Goal: Task Accomplishment & Management: Use online tool/utility

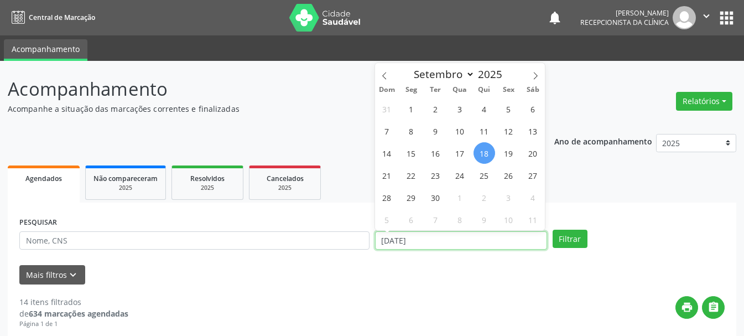
click at [408, 246] on input "[DATE]" at bounding box center [461, 240] width 172 height 19
click at [507, 160] on span "19" at bounding box center [509, 153] width 22 height 22
type input "[DATE]"
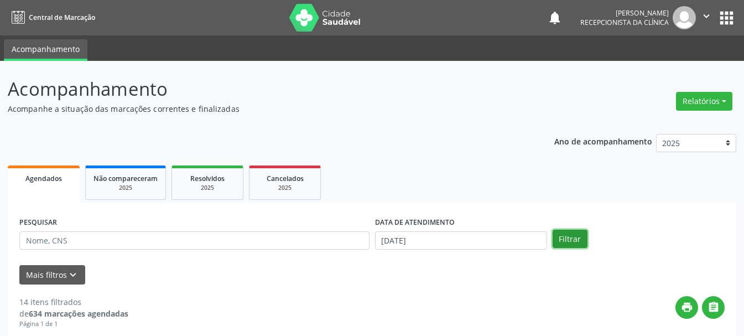
click at [558, 239] on button "Filtrar" at bounding box center [570, 239] width 35 height 19
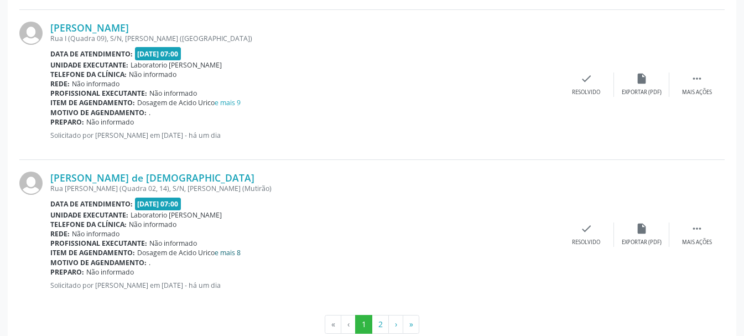
scroll to position [2294, 0]
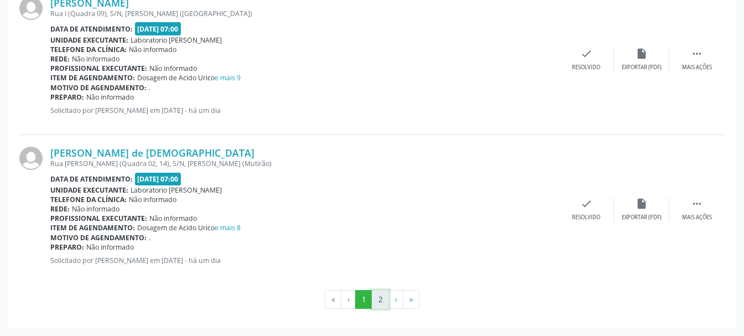
click at [383, 304] on button "2" at bounding box center [380, 299] width 17 height 19
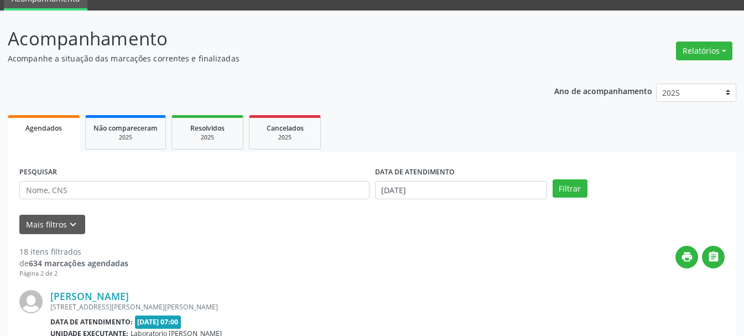
scroll to position [0, 0]
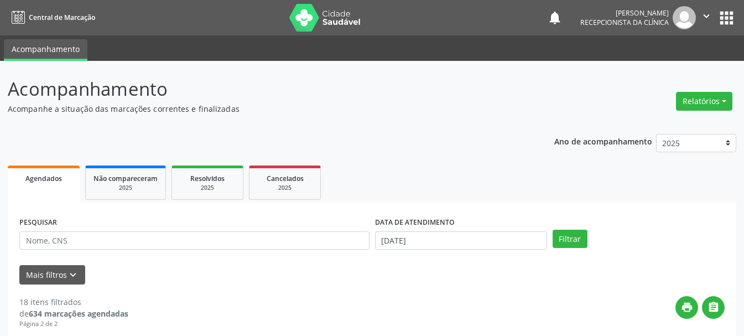
click at [221, 230] on div "PESQUISAR" at bounding box center [195, 235] width 356 height 43
click at [211, 236] on input "text" at bounding box center [194, 240] width 350 height 19
click at [564, 242] on button "Filtrar" at bounding box center [570, 239] width 35 height 19
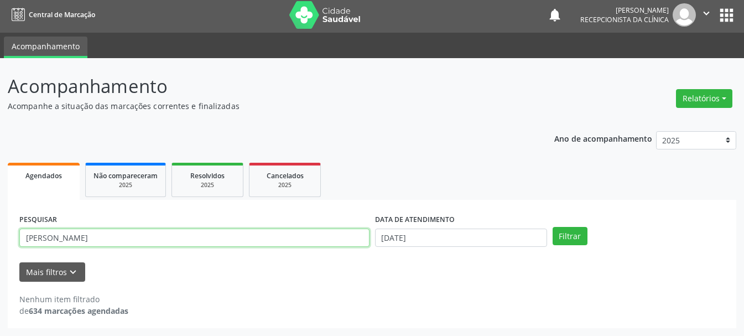
drag, startPoint x: 202, startPoint y: 237, endPoint x: 9, endPoint y: 246, distance: 192.8
click at [9, 246] on div "PESQUISAR [PERSON_NAME] DATA DE ATENDIMENTO [DATE] Filtrar UNIDADE DE REFERÊNCI…" at bounding box center [372, 264] width 729 height 128
type input "898003456653052"
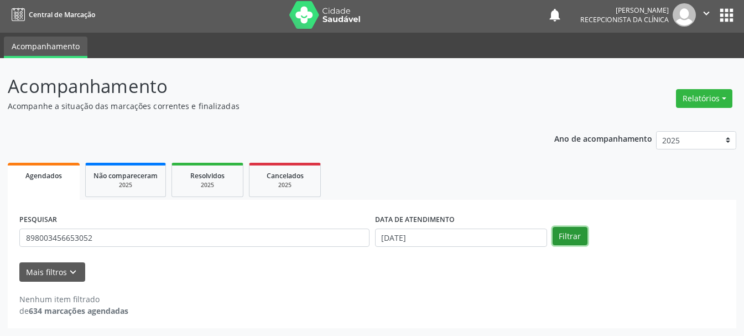
click at [576, 241] on button "Filtrar" at bounding box center [570, 236] width 35 height 19
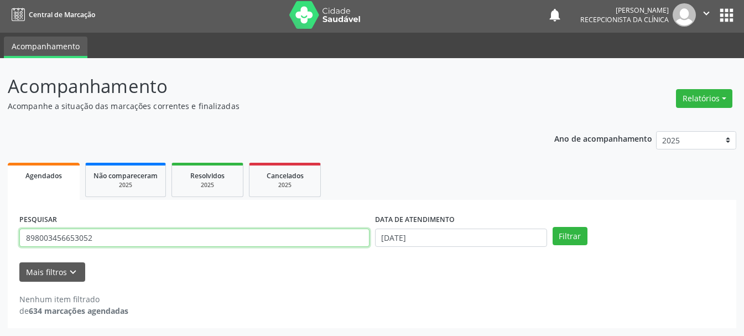
click at [163, 243] on input "898003456653052" at bounding box center [194, 238] width 350 height 19
drag, startPoint x: 160, startPoint y: 237, endPoint x: 37, endPoint y: 256, distance: 124.7
click at [37, 256] on form "PESQUISAR 898003456653052 DATA DE ATENDIMENTO [DATE] Filtrar UNIDADE DE REFERÊN…" at bounding box center [372, 246] width 706 height 70
click at [98, 243] on input "898003456653052" at bounding box center [194, 238] width 350 height 19
drag, startPoint x: 99, startPoint y: 242, endPoint x: 12, endPoint y: 248, distance: 87.1
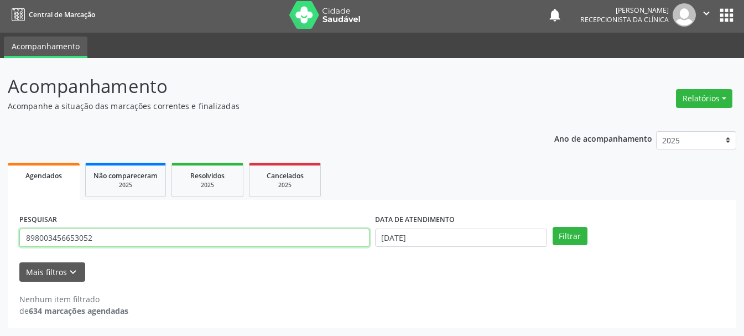
click at [12, 248] on div "PESQUISAR 898003456653052 DATA DE ATENDIMENTO [DATE] Filtrar UNIDADE DE REFERÊN…" at bounding box center [372, 264] width 729 height 128
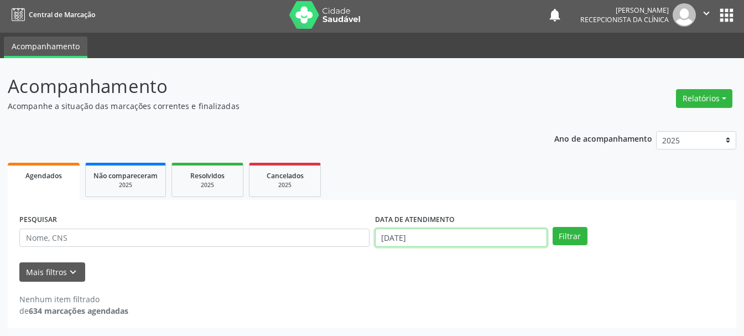
click at [410, 236] on input "[DATE]" at bounding box center [461, 238] width 172 height 19
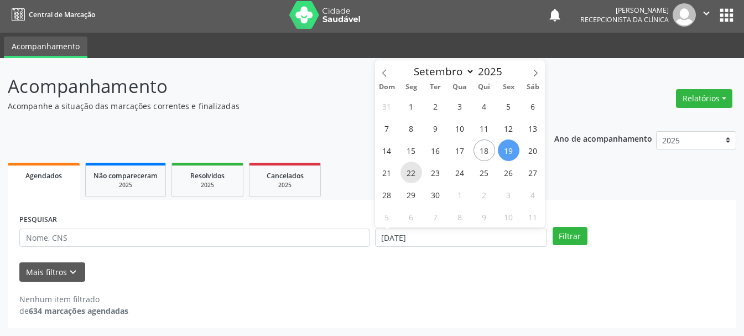
click at [416, 174] on span "22" at bounding box center [412, 173] width 22 height 22
type input "22/09/2025"
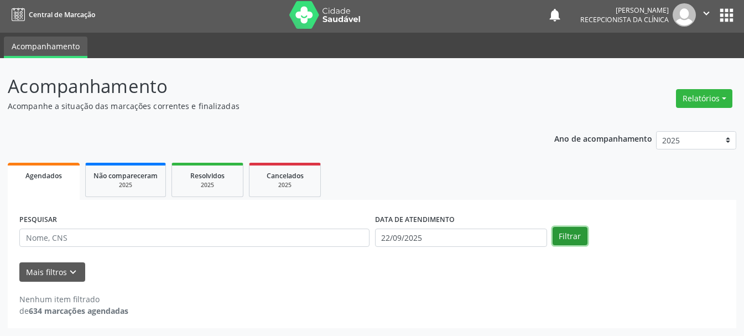
click at [563, 235] on button "Filtrar" at bounding box center [570, 236] width 35 height 19
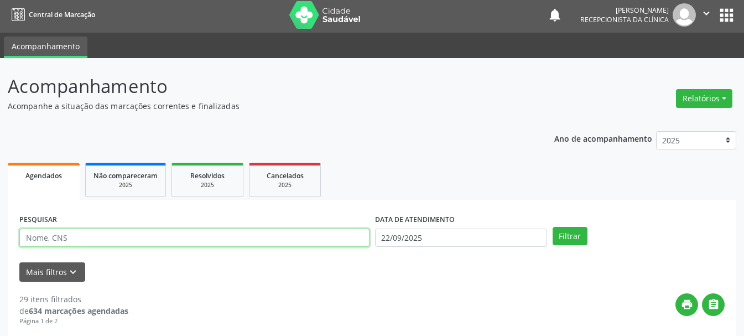
click at [217, 240] on input "text" at bounding box center [194, 238] width 350 height 19
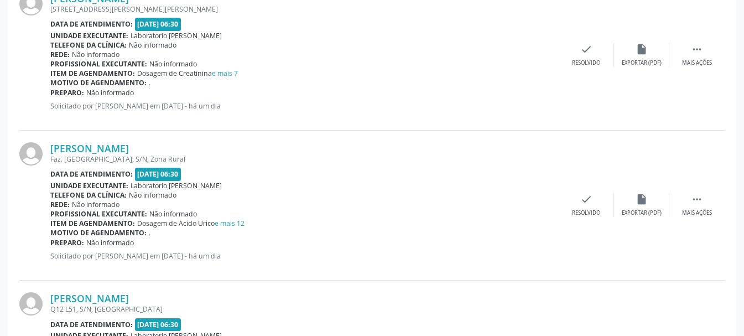
scroll to position [553, 0]
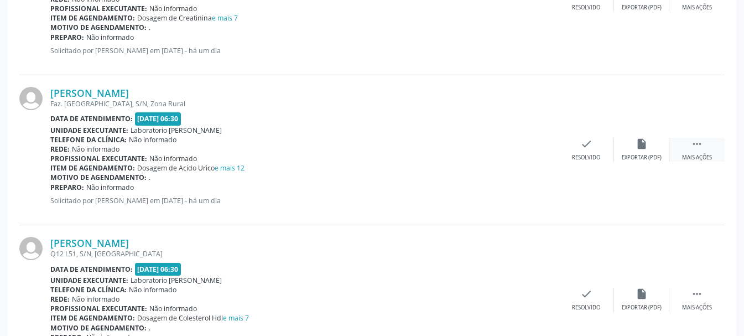
click at [697, 149] on icon "" at bounding box center [697, 144] width 12 height 12
click at [531, 149] on icon "print" at bounding box center [531, 144] width 12 height 12
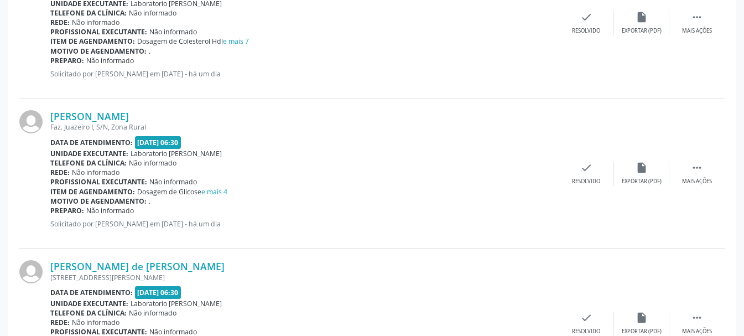
scroll to position [885, 0]
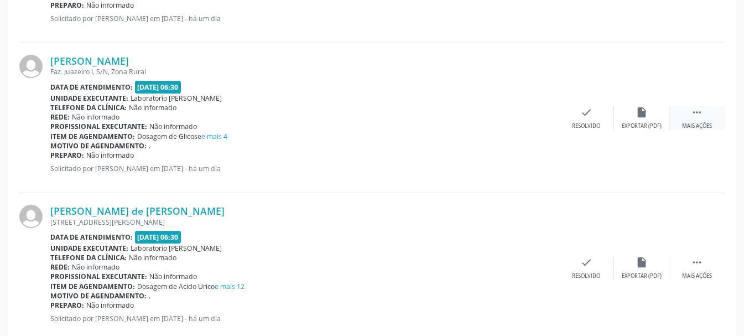
click at [694, 116] on icon "" at bounding box center [697, 112] width 12 height 12
click at [533, 119] on div "print Imprimir" at bounding box center [531, 118] width 55 height 24
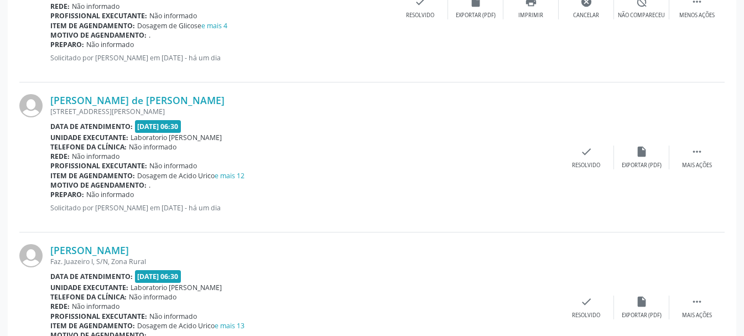
scroll to position [1051, 0]
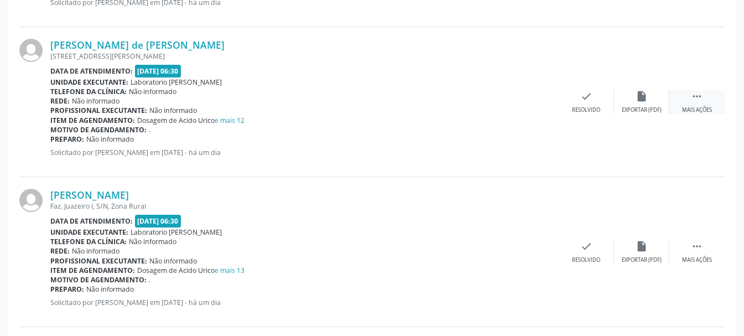
click at [695, 107] on div "Mais ações" at bounding box center [697, 110] width 30 height 8
click at [528, 99] on icon "print" at bounding box center [531, 96] width 12 height 12
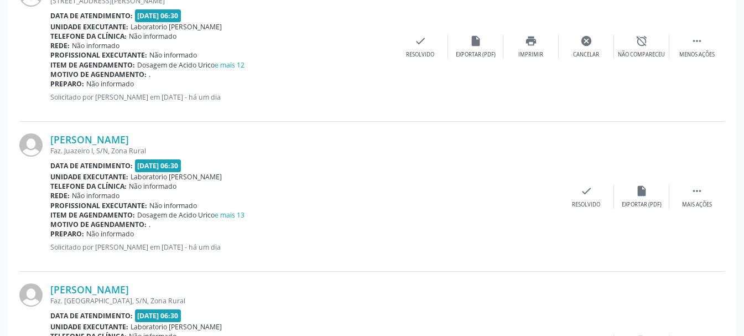
scroll to position [1162, 0]
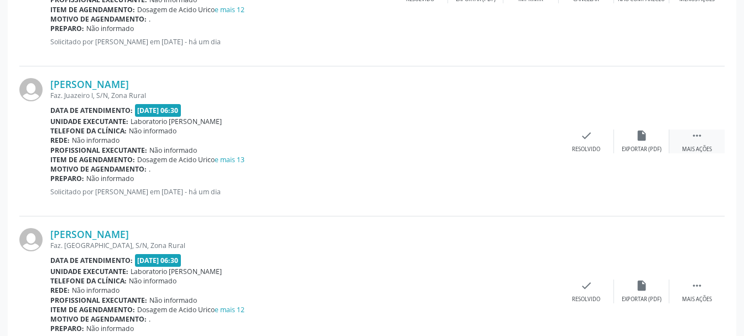
click at [710, 135] on div " Mais ações" at bounding box center [697, 141] width 55 height 24
click at [531, 144] on div "print Imprimir" at bounding box center [531, 141] width 55 height 24
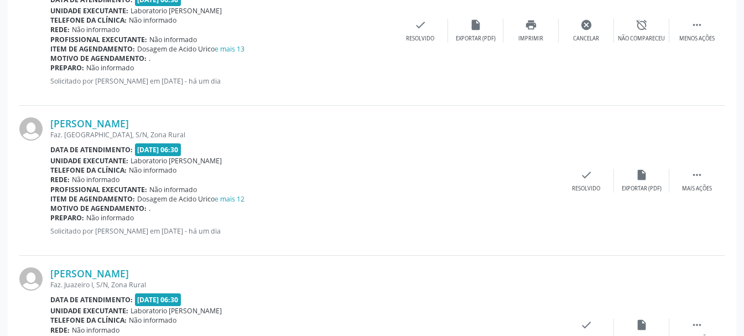
scroll to position [1328, 0]
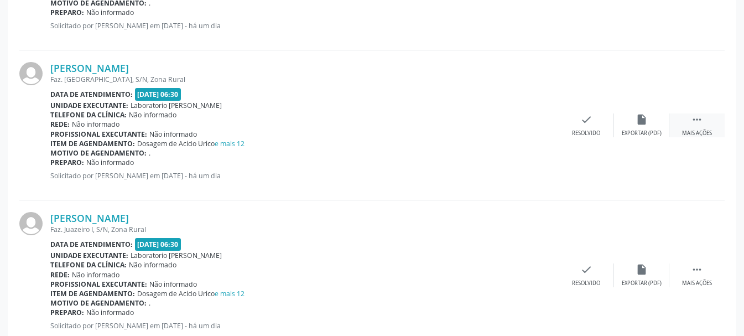
click at [701, 122] on icon "" at bounding box center [697, 119] width 12 height 12
click at [531, 127] on div "print Imprimir" at bounding box center [531, 125] width 55 height 24
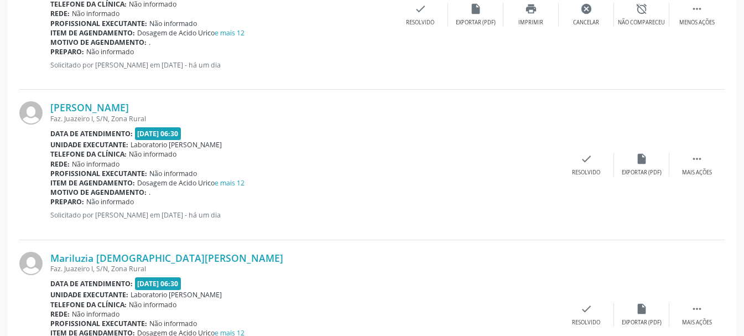
scroll to position [1494, 0]
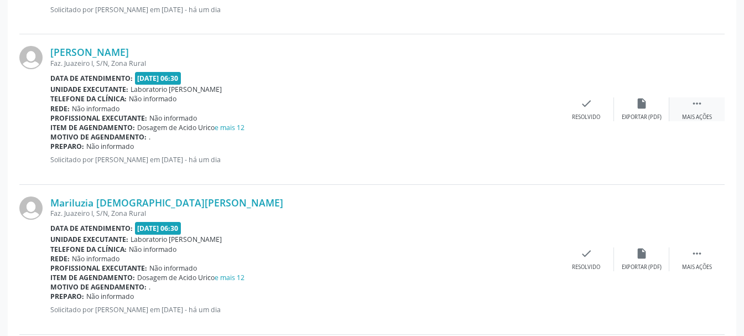
click at [693, 110] on div " Mais ações" at bounding box center [697, 109] width 55 height 24
click at [529, 109] on icon "print" at bounding box center [531, 103] width 12 height 12
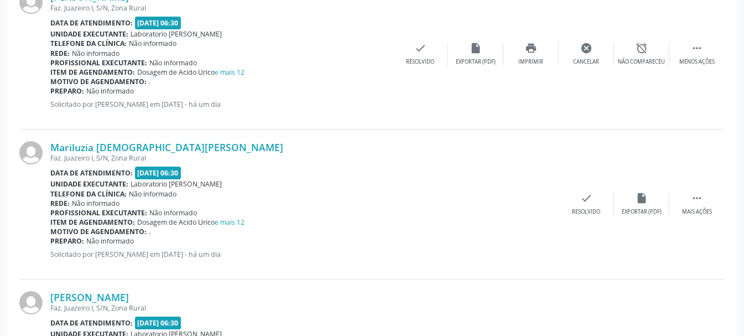
scroll to position [1605, 0]
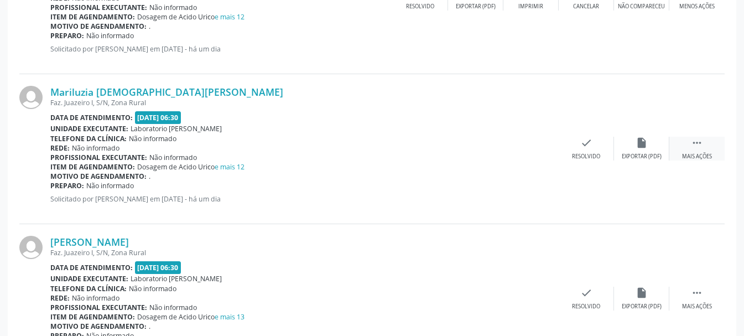
click at [697, 151] on div " Mais ações" at bounding box center [697, 149] width 55 height 24
click at [533, 148] on icon "print" at bounding box center [531, 143] width 12 height 12
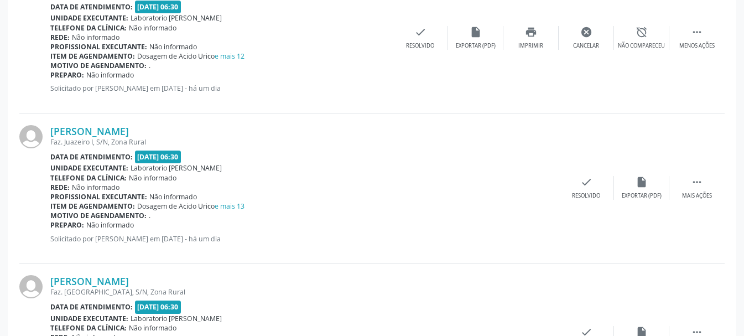
scroll to position [1771, 0]
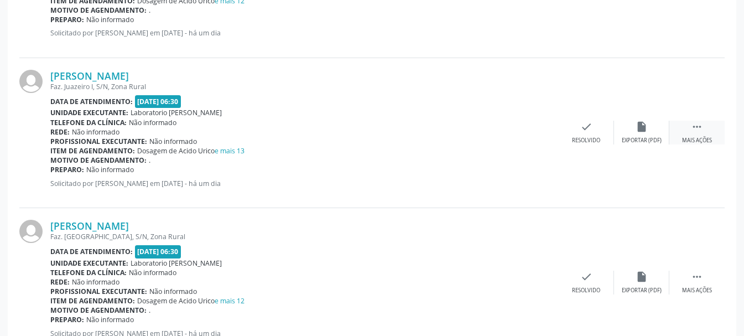
click at [704, 131] on div " Mais ações" at bounding box center [697, 133] width 55 height 24
click at [530, 137] on div "Imprimir" at bounding box center [531, 141] width 25 height 8
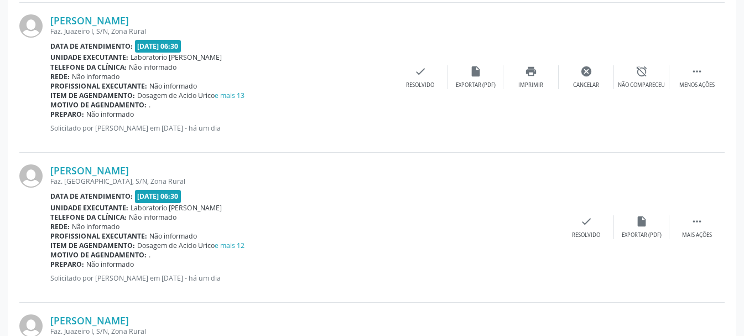
scroll to position [1881, 0]
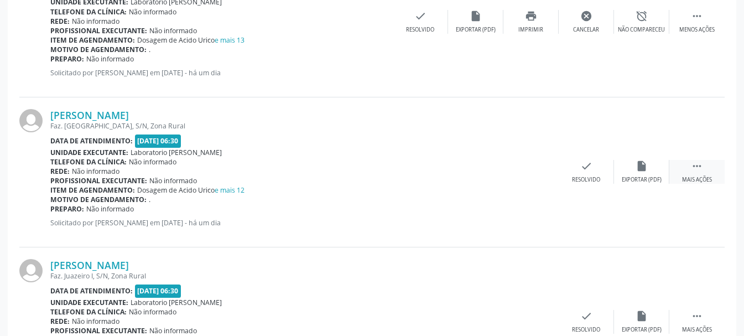
click at [698, 171] on icon "" at bounding box center [697, 166] width 12 height 12
click at [523, 172] on div "print Imprimir" at bounding box center [531, 172] width 55 height 24
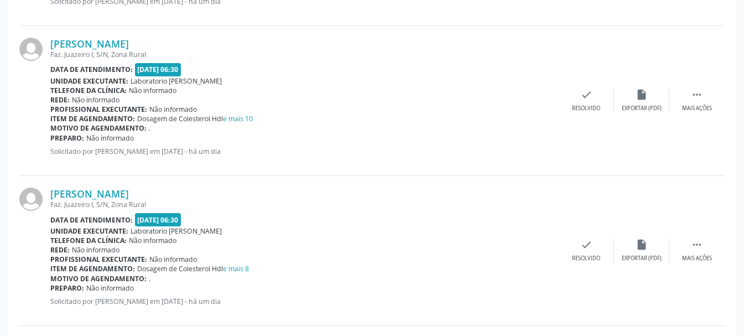
scroll to position [2048, 0]
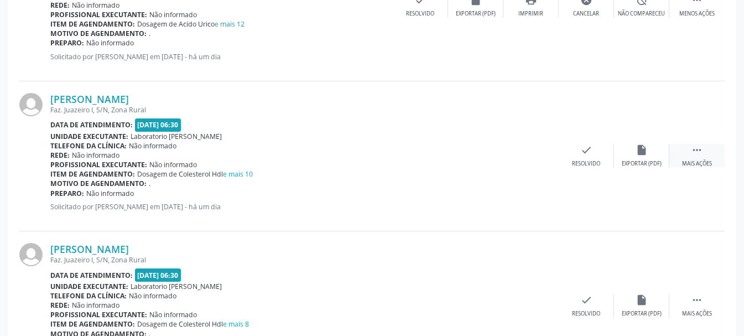
click at [701, 157] on div " Mais ações" at bounding box center [697, 156] width 55 height 24
click at [532, 154] on icon "print" at bounding box center [531, 150] width 12 height 12
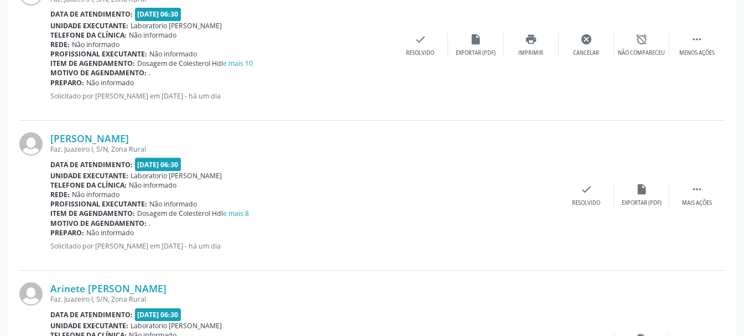
scroll to position [2214, 0]
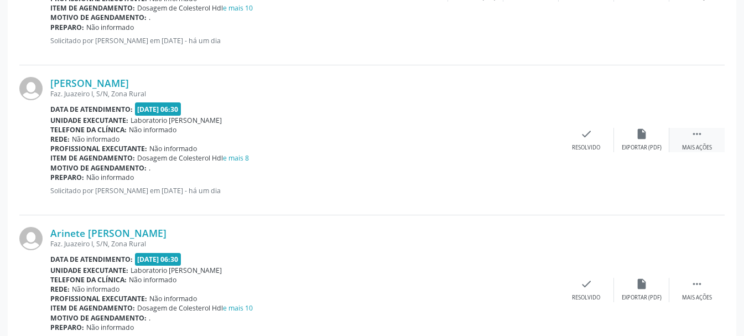
click at [691, 133] on icon "" at bounding box center [697, 134] width 12 height 12
click at [535, 142] on div "print Imprimir" at bounding box center [531, 140] width 55 height 24
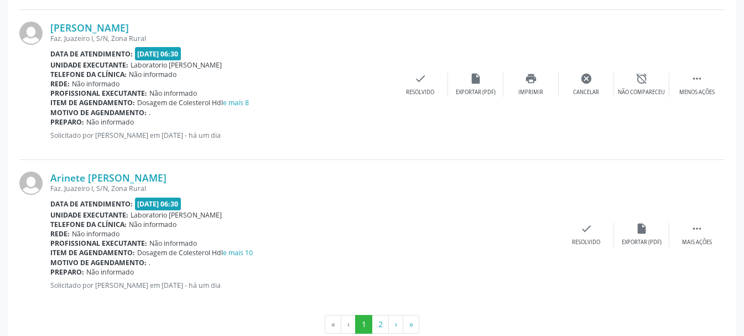
scroll to position [2294, 0]
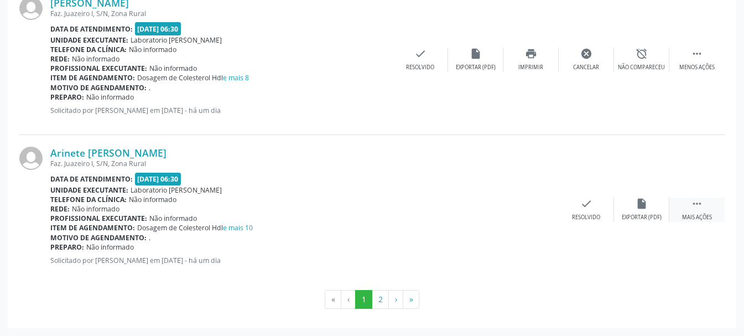
click at [699, 211] on div " Mais ações" at bounding box center [697, 210] width 55 height 24
click at [533, 208] on icon "print" at bounding box center [531, 204] width 12 height 12
click at [383, 299] on button "2" at bounding box center [380, 299] width 17 height 19
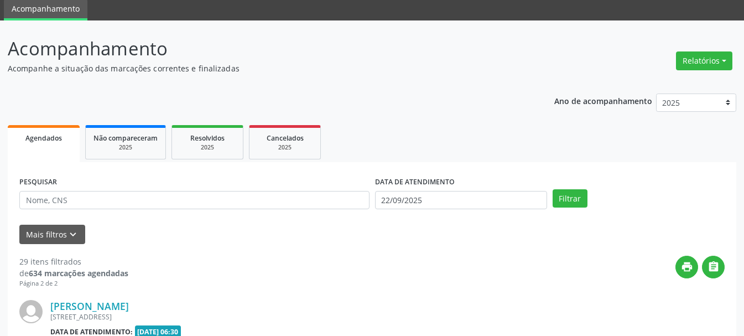
scroll to position [206, 0]
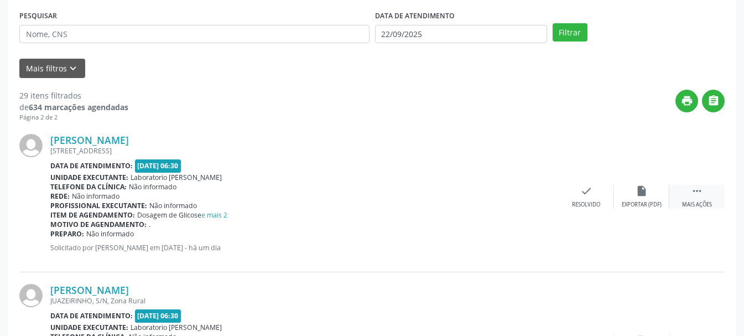
click at [695, 189] on icon "" at bounding box center [697, 191] width 12 height 12
click at [530, 195] on icon "print" at bounding box center [531, 191] width 12 height 12
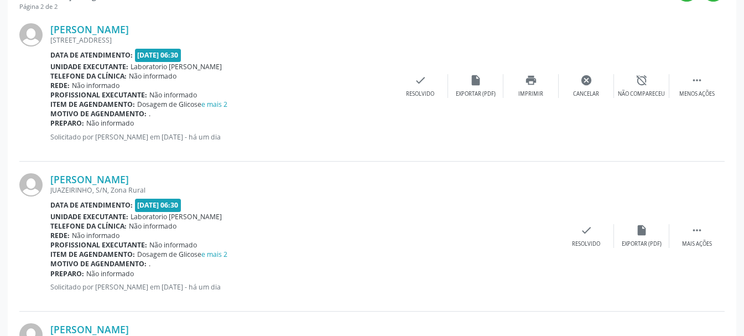
scroll to position [372, 0]
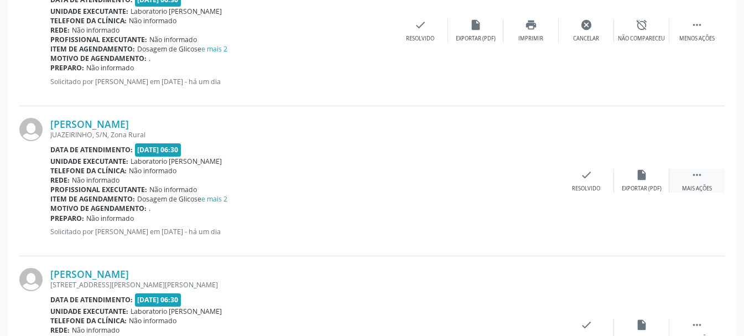
click at [703, 180] on div " Mais ações" at bounding box center [697, 181] width 55 height 24
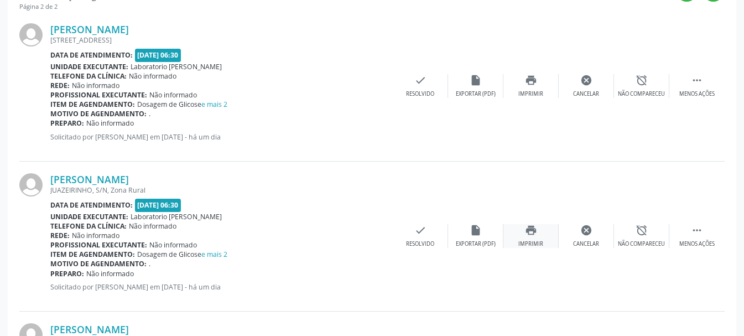
click at [526, 236] on icon "print" at bounding box center [531, 230] width 12 height 12
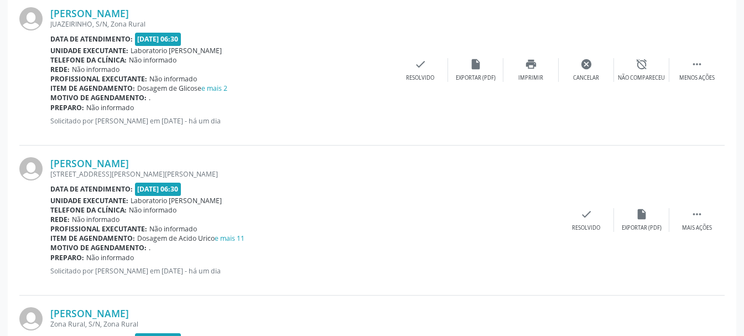
scroll to position [538, 0]
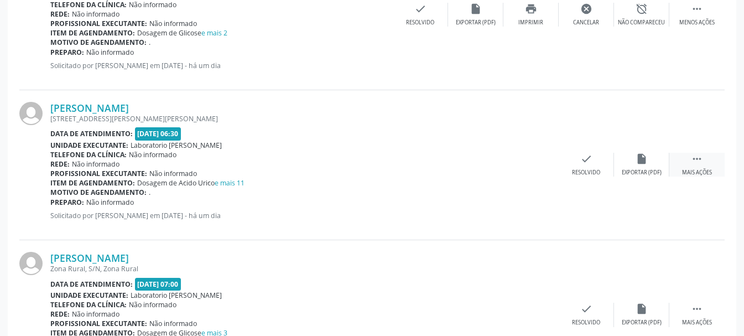
click at [696, 161] on icon "" at bounding box center [697, 159] width 12 height 12
click at [524, 164] on div "print Imprimir" at bounding box center [531, 165] width 55 height 24
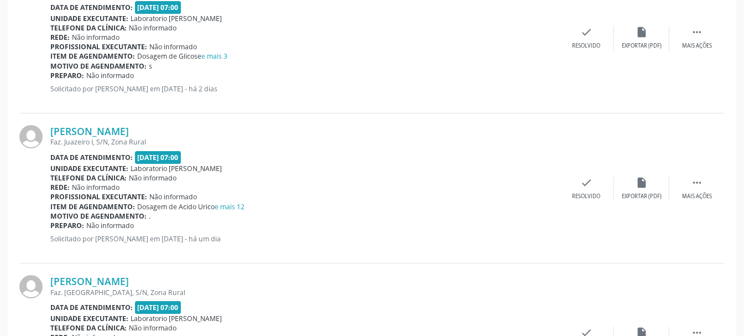
scroll to position [870, 0]
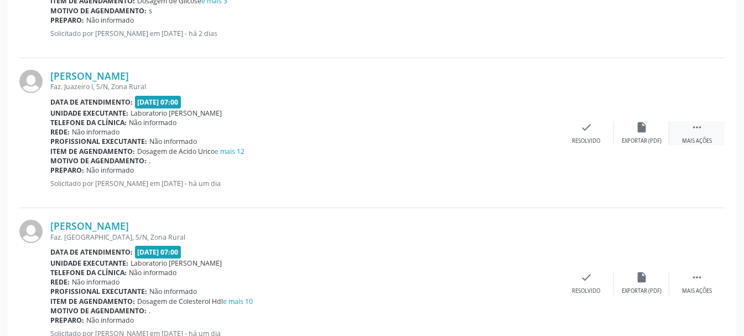
click at [690, 129] on div " Mais ações" at bounding box center [697, 133] width 55 height 24
click at [535, 133] on div "print Imprimir" at bounding box center [531, 133] width 55 height 24
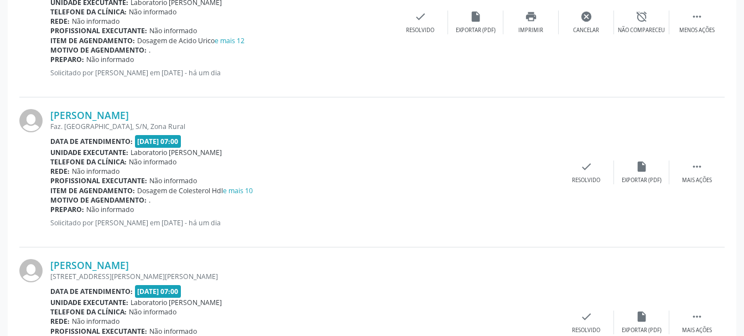
scroll to position [1036, 0]
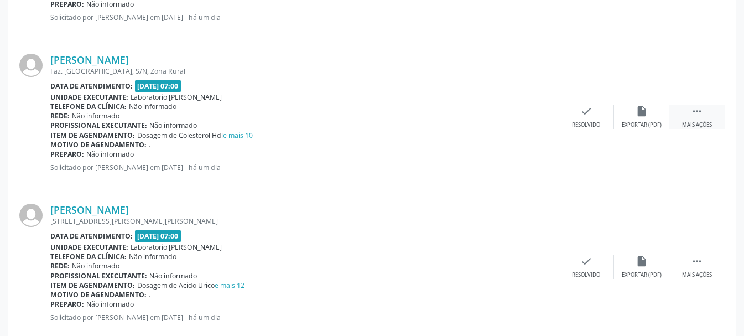
click at [701, 116] on icon "" at bounding box center [697, 111] width 12 height 12
click at [530, 116] on icon "print" at bounding box center [531, 111] width 12 height 12
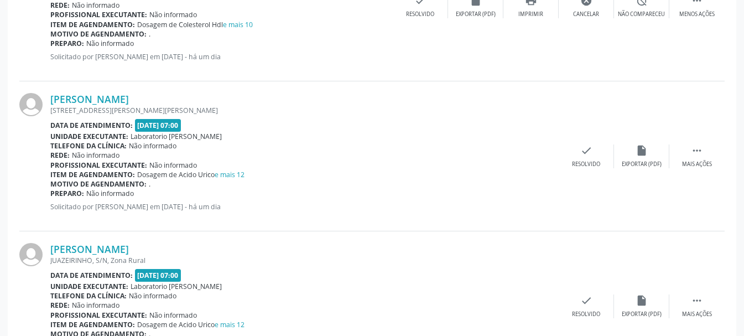
scroll to position [1202, 0]
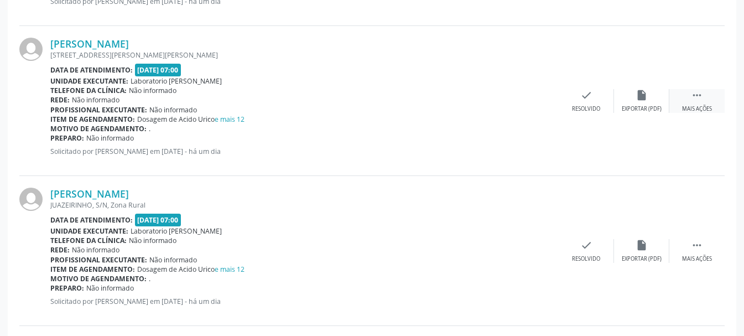
click at [691, 92] on div " Mais ações" at bounding box center [697, 101] width 55 height 24
click at [536, 105] on div "Imprimir" at bounding box center [531, 109] width 25 height 8
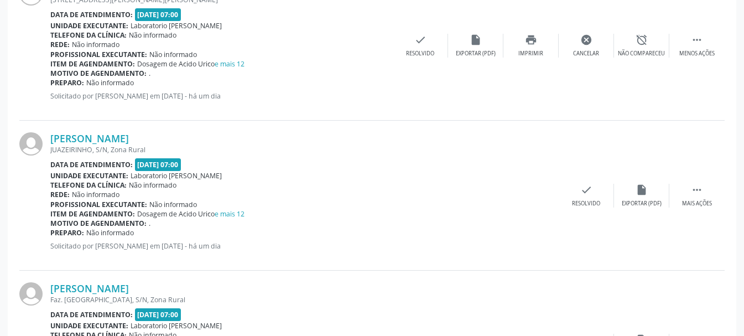
scroll to position [1313, 0]
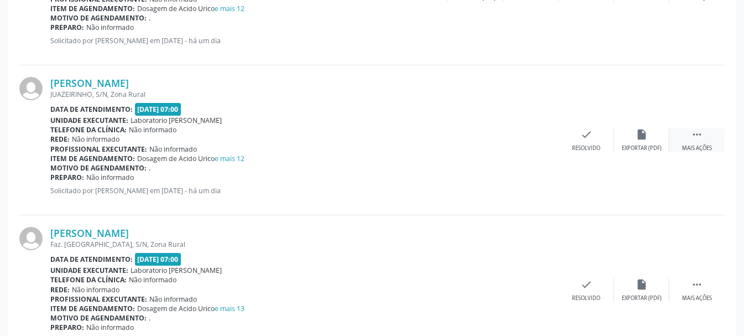
click at [698, 137] on icon "" at bounding box center [697, 134] width 12 height 12
click at [530, 142] on div "print Imprimir" at bounding box center [531, 140] width 55 height 24
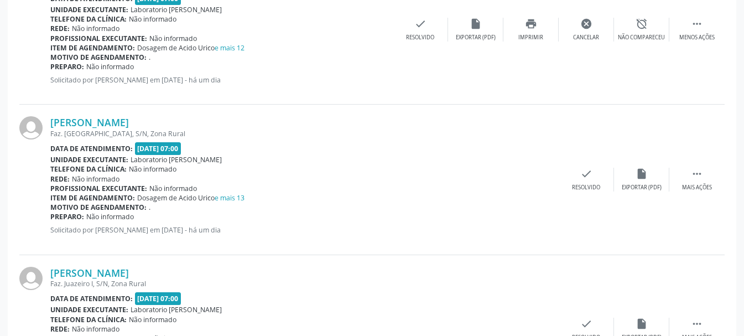
scroll to position [1479, 0]
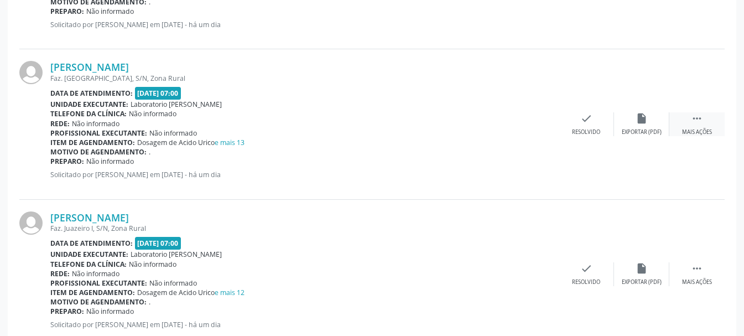
click at [684, 125] on div " Mais ações" at bounding box center [697, 124] width 55 height 24
click at [529, 127] on div "print Imprimir" at bounding box center [531, 124] width 55 height 24
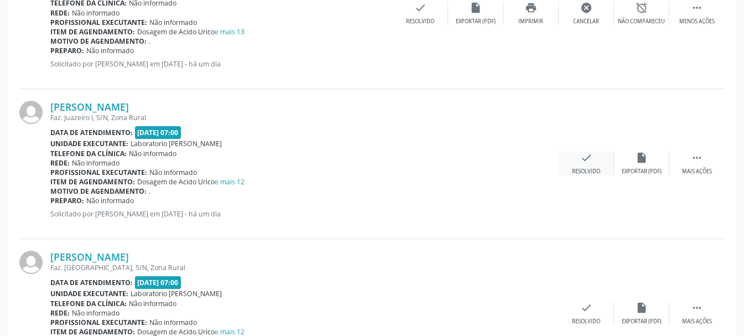
scroll to position [1645, 0]
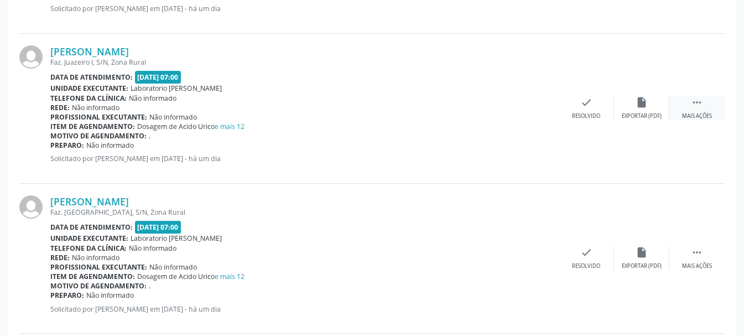
click at [699, 110] on div " Mais ações" at bounding box center [697, 108] width 55 height 24
click at [537, 112] on div "Imprimir" at bounding box center [531, 116] width 25 height 8
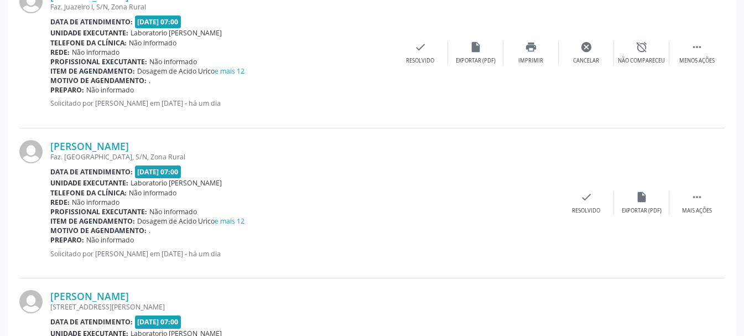
scroll to position [1756, 0]
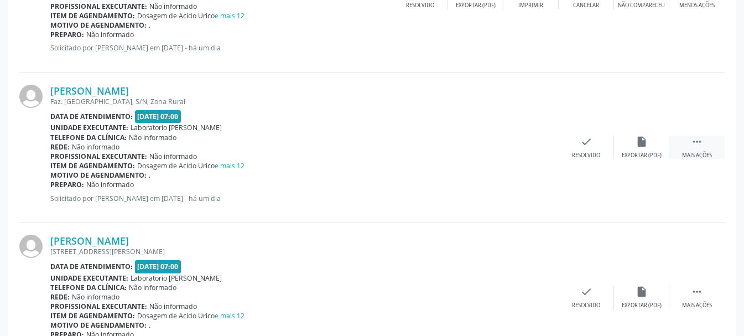
click at [703, 148] on icon "" at bounding box center [697, 142] width 12 height 12
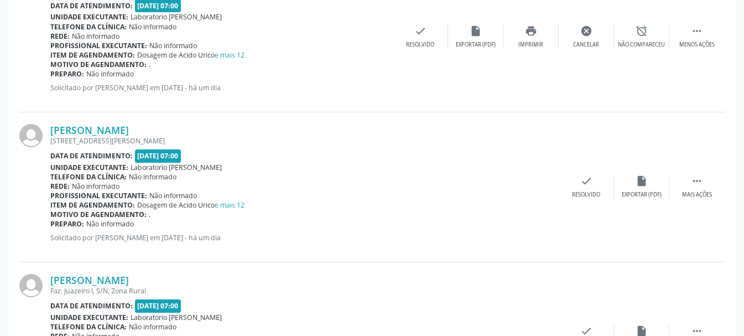
scroll to position [1922, 0]
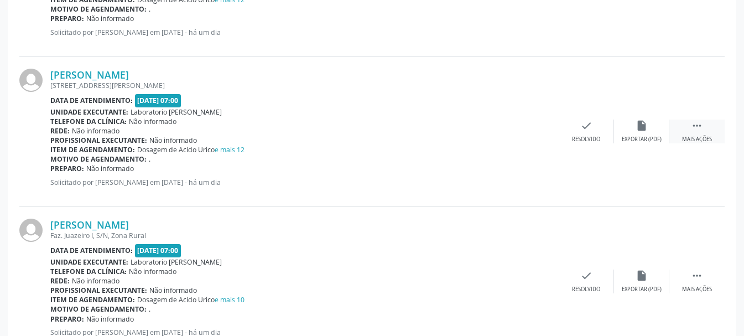
click at [703, 126] on icon "" at bounding box center [697, 126] width 12 height 12
click at [529, 133] on div "print Imprimir" at bounding box center [531, 132] width 55 height 24
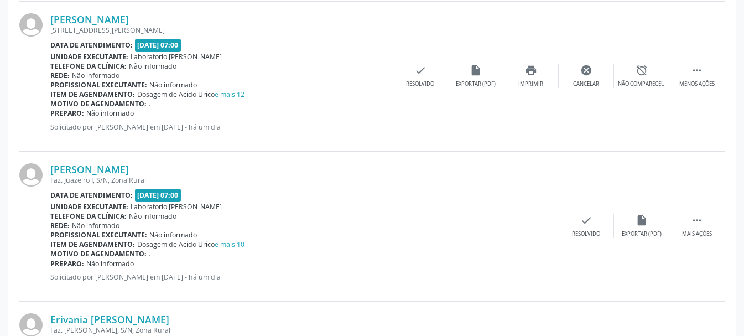
scroll to position [2033, 0]
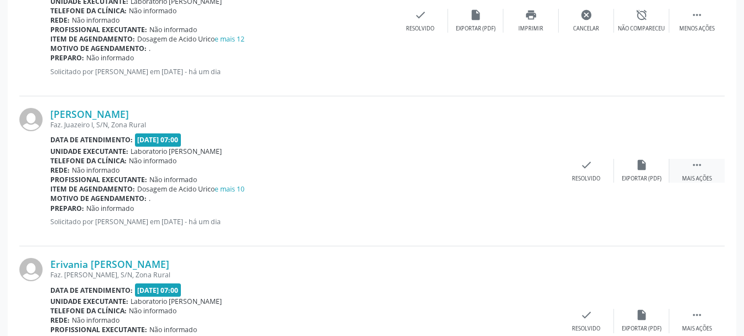
click at [688, 176] on div "Mais ações" at bounding box center [697, 179] width 30 height 8
click at [531, 173] on div "print Imprimir" at bounding box center [531, 171] width 55 height 24
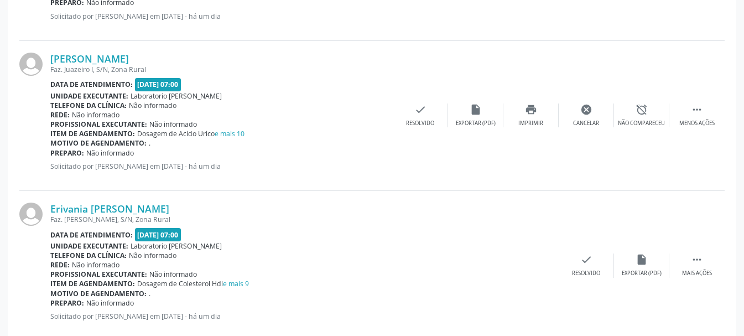
scroll to position [2143, 0]
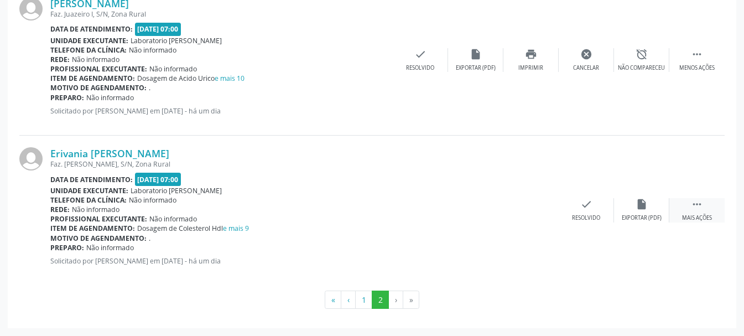
click at [691, 204] on icon "" at bounding box center [697, 204] width 12 height 12
click at [525, 212] on div "print Imprimir" at bounding box center [531, 210] width 55 height 24
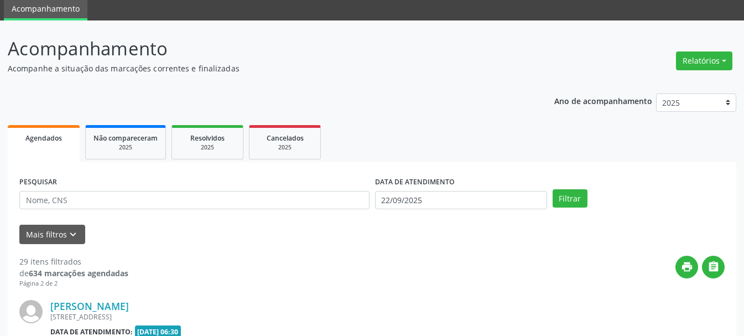
scroll to position [0, 0]
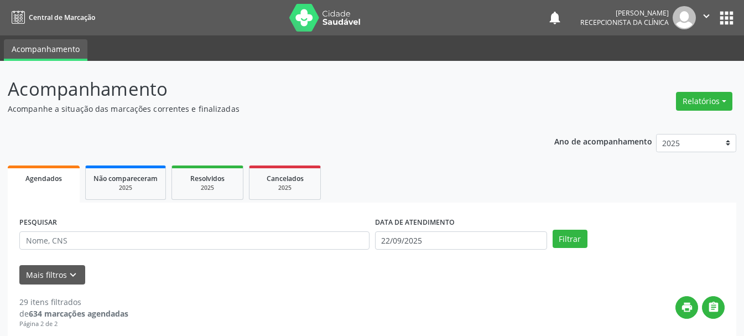
click at [703, 15] on icon "" at bounding box center [707, 16] width 12 height 12
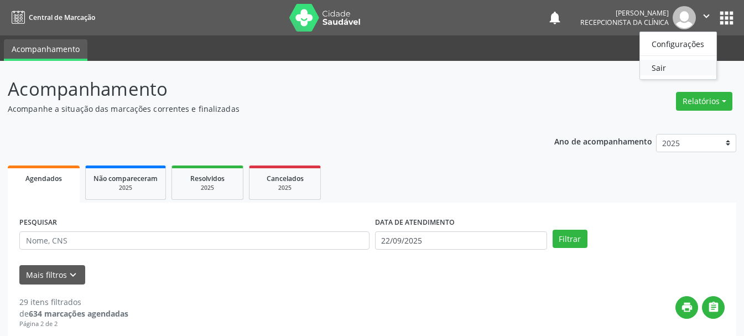
click at [673, 68] on link "Sair" at bounding box center [678, 67] width 76 height 15
